Goal: Check status: Check status

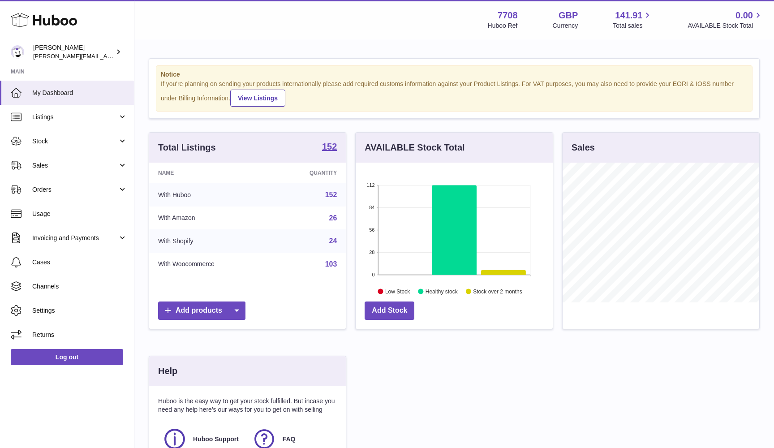
scroll to position [140, 197]
click at [39, 168] on span "Sales" at bounding box center [75, 165] width 86 height 9
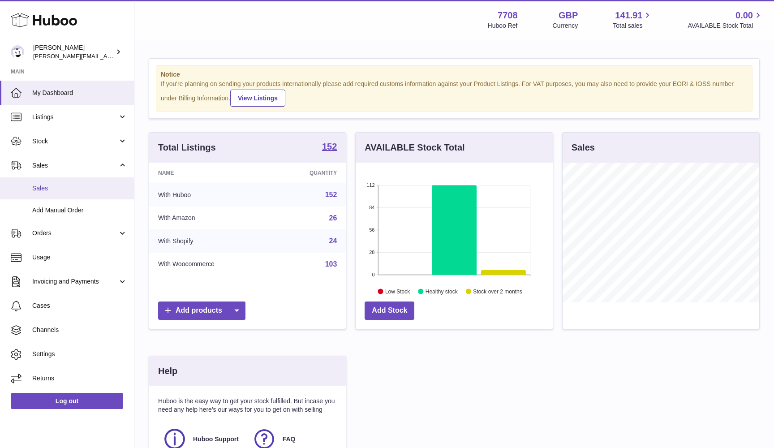
click at [39, 193] on link "Sales" at bounding box center [67, 188] width 134 height 22
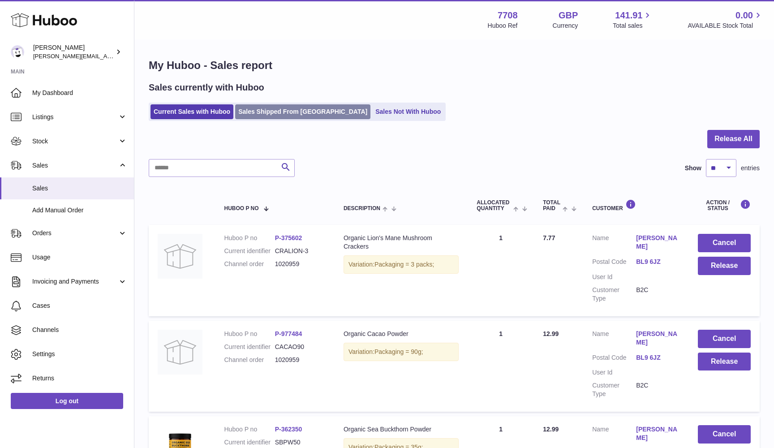
click at [253, 115] on link "Sales Shipped From [GEOGRAPHIC_DATA]" at bounding box center [302, 111] width 135 height 15
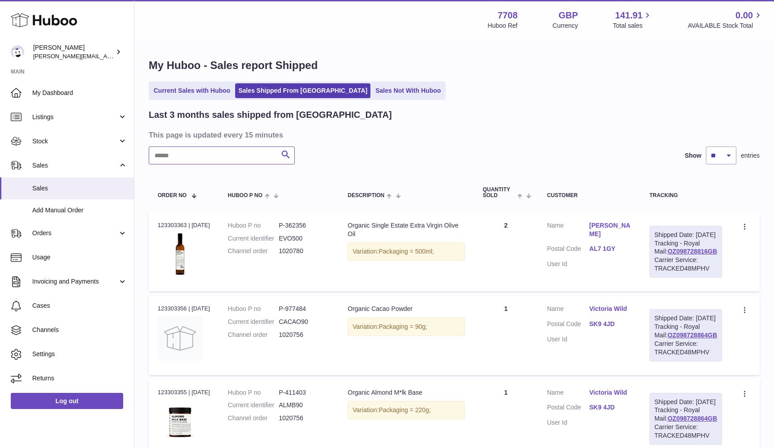
click at [176, 152] on input "text" at bounding box center [222, 155] width 146 height 18
paste input "*******"
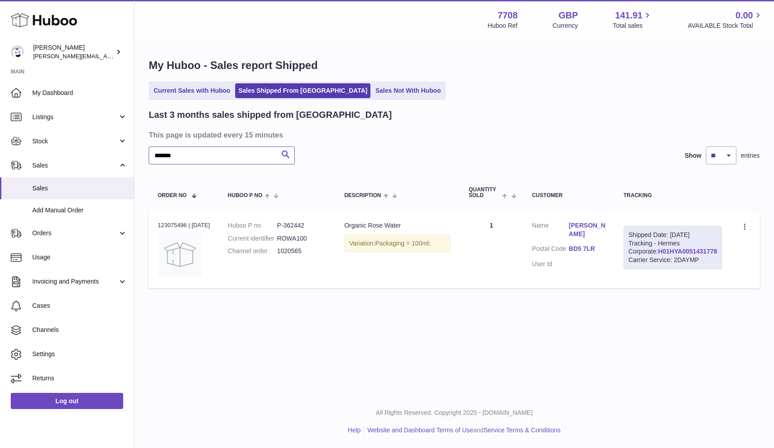
type input "*******"
click at [676, 255] on link "H01HYA0051431778" at bounding box center [687, 251] width 59 height 7
click at [182, 83] on ul "Current Sales with Huboo Sales Shipped From Huboo Sales Not With Huboo" at bounding box center [297, 91] width 297 height 18
click at [167, 89] on link "Current Sales with Huboo" at bounding box center [191, 90] width 83 height 15
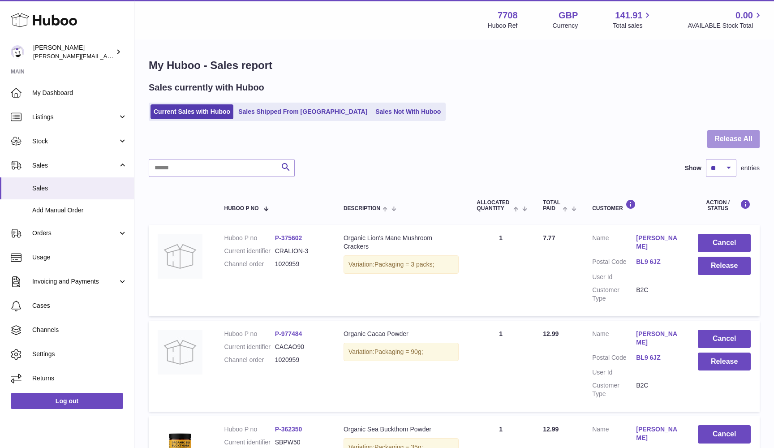
click at [740, 141] on button "Release All" at bounding box center [733, 139] width 52 height 18
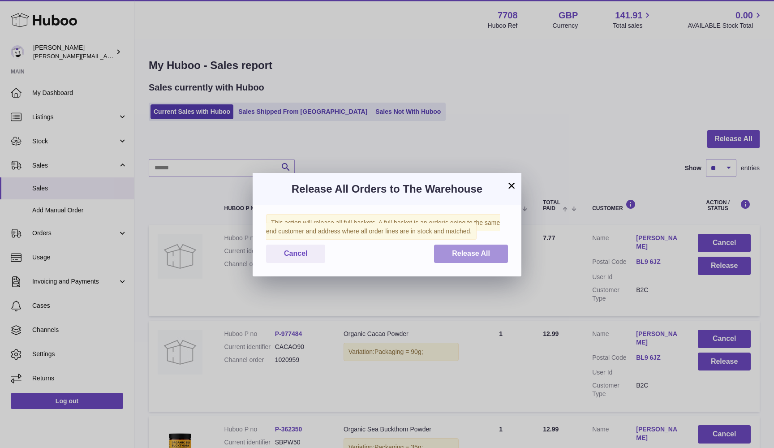
click at [447, 256] on button "Release All" at bounding box center [471, 254] width 74 height 18
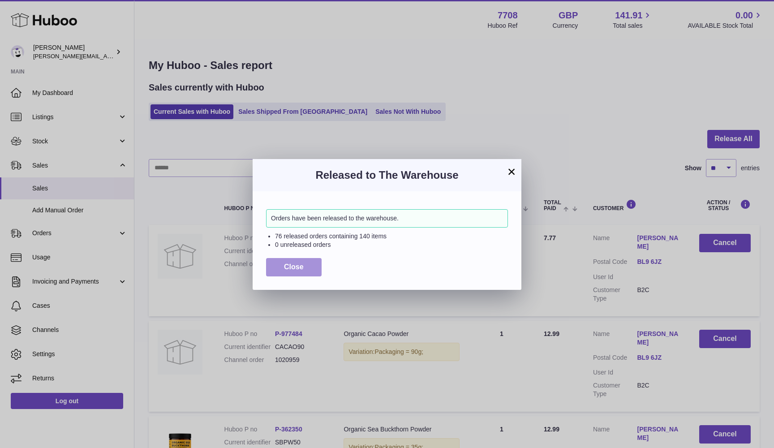
click at [296, 271] on button "Close" at bounding box center [294, 267] width 56 height 18
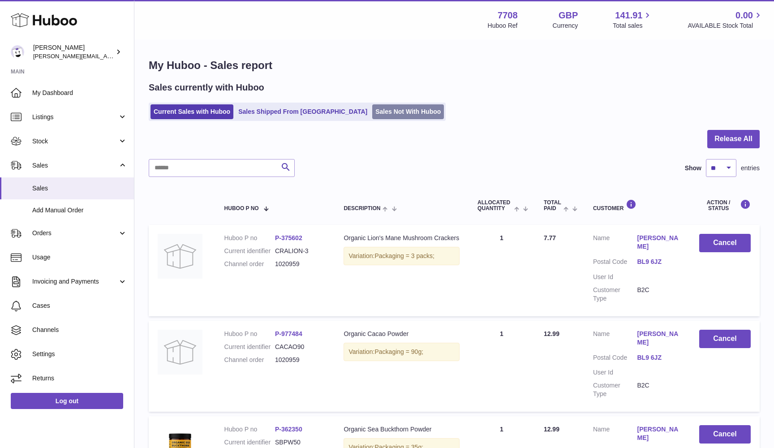
click at [372, 116] on link "Sales Not With Huboo" at bounding box center [408, 111] width 72 height 15
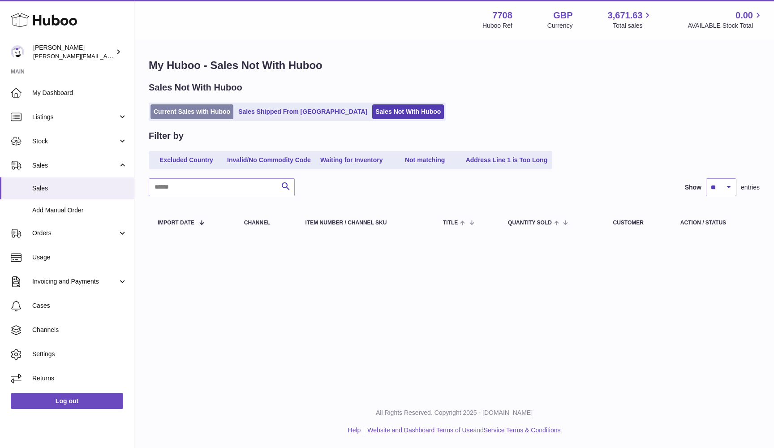
click at [173, 114] on link "Current Sales with Huboo" at bounding box center [191, 111] width 83 height 15
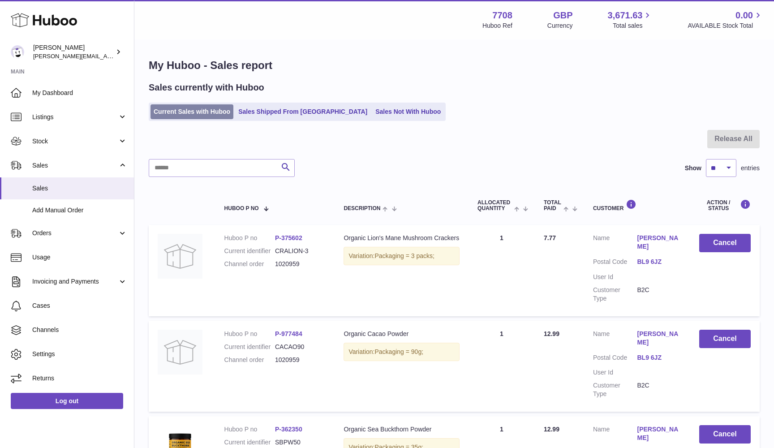
click at [205, 107] on link "Current Sales with Huboo" at bounding box center [191, 111] width 83 height 15
click at [193, 105] on link "Current Sales with Huboo" at bounding box center [191, 111] width 83 height 15
click at [168, 112] on link "Current Sales with Huboo" at bounding box center [191, 111] width 83 height 15
click at [191, 116] on link "Current Sales with Huboo" at bounding box center [191, 111] width 83 height 15
click at [372, 108] on link "Sales Not With Huboo" at bounding box center [408, 111] width 72 height 15
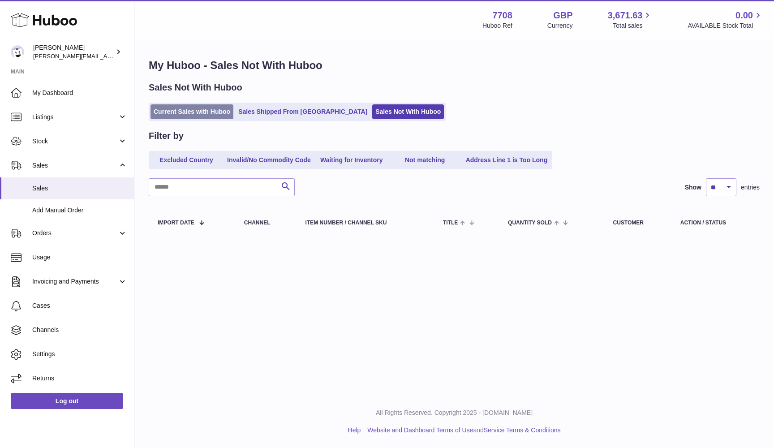
click at [207, 107] on link "Current Sales with Huboo" at bounding box center [191, 111] width 83 height 15
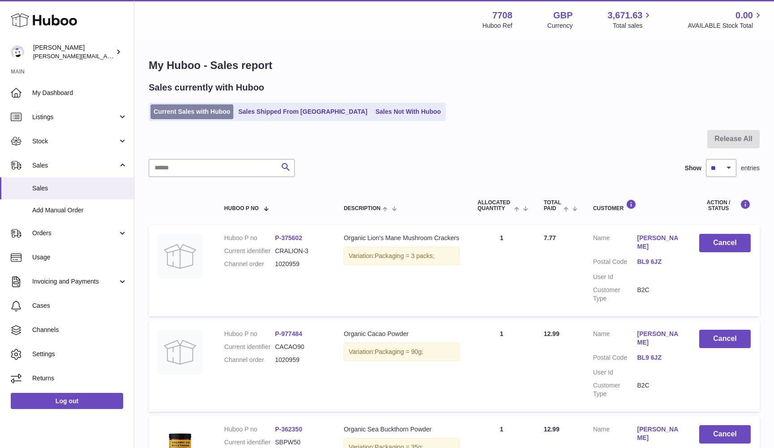
click at [167, 116] on link "Current Sales with Huboo" at bounding box center [191, 111] width 83 height 15
click at [372, 112] on link "Sales Not With Huboo" at bounding box center [408, 111] width 72 height 15
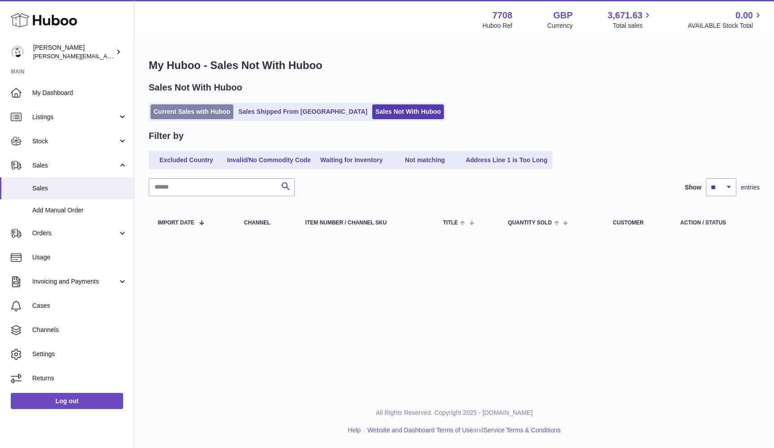
click at [200, 108] on link "Current Sales with Huboo" at bounding box center [191, 111] width 83 height 15
